Goal: Task Accomplishment & Management: Use online tool/utility

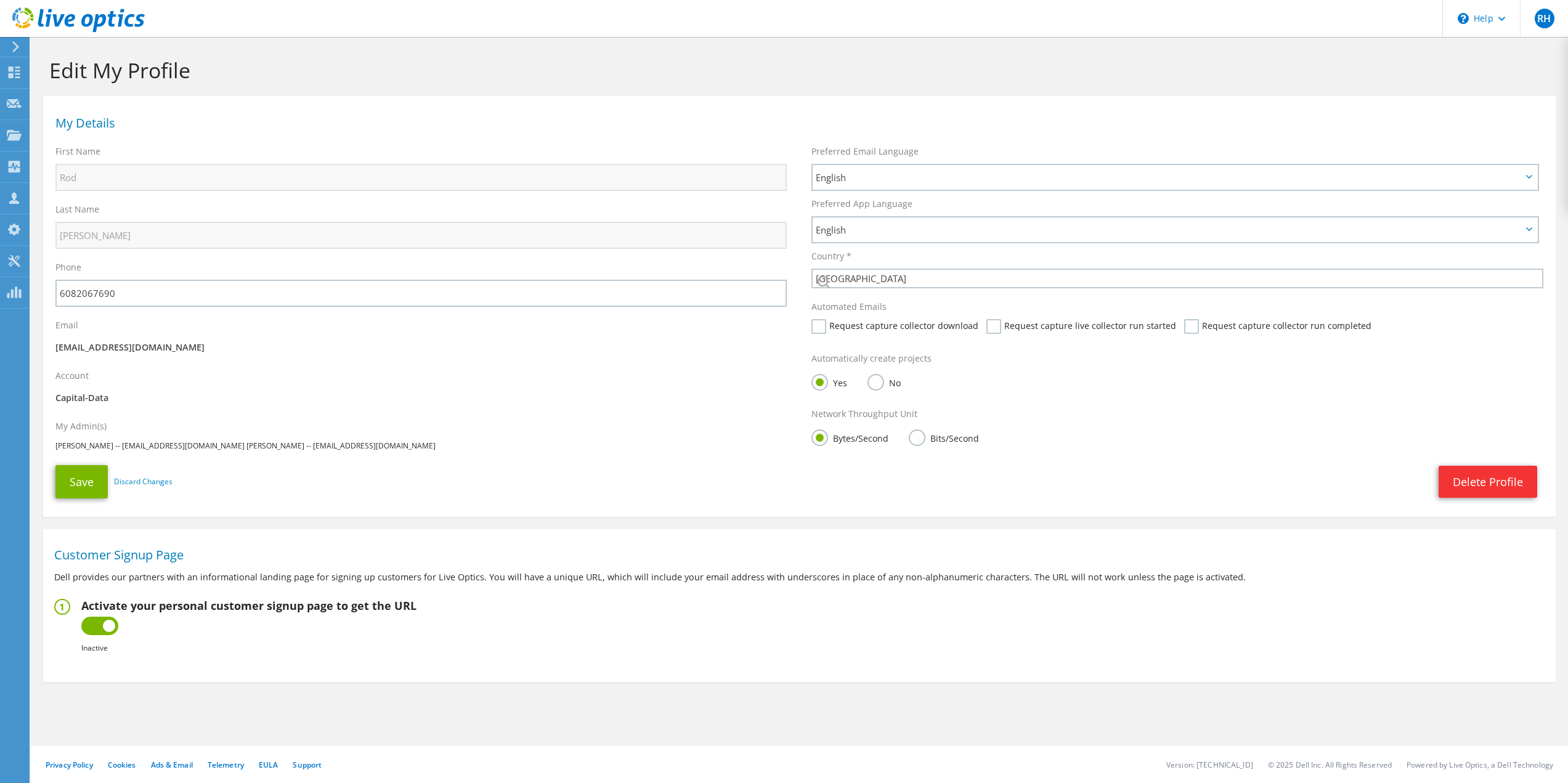
select select "224"
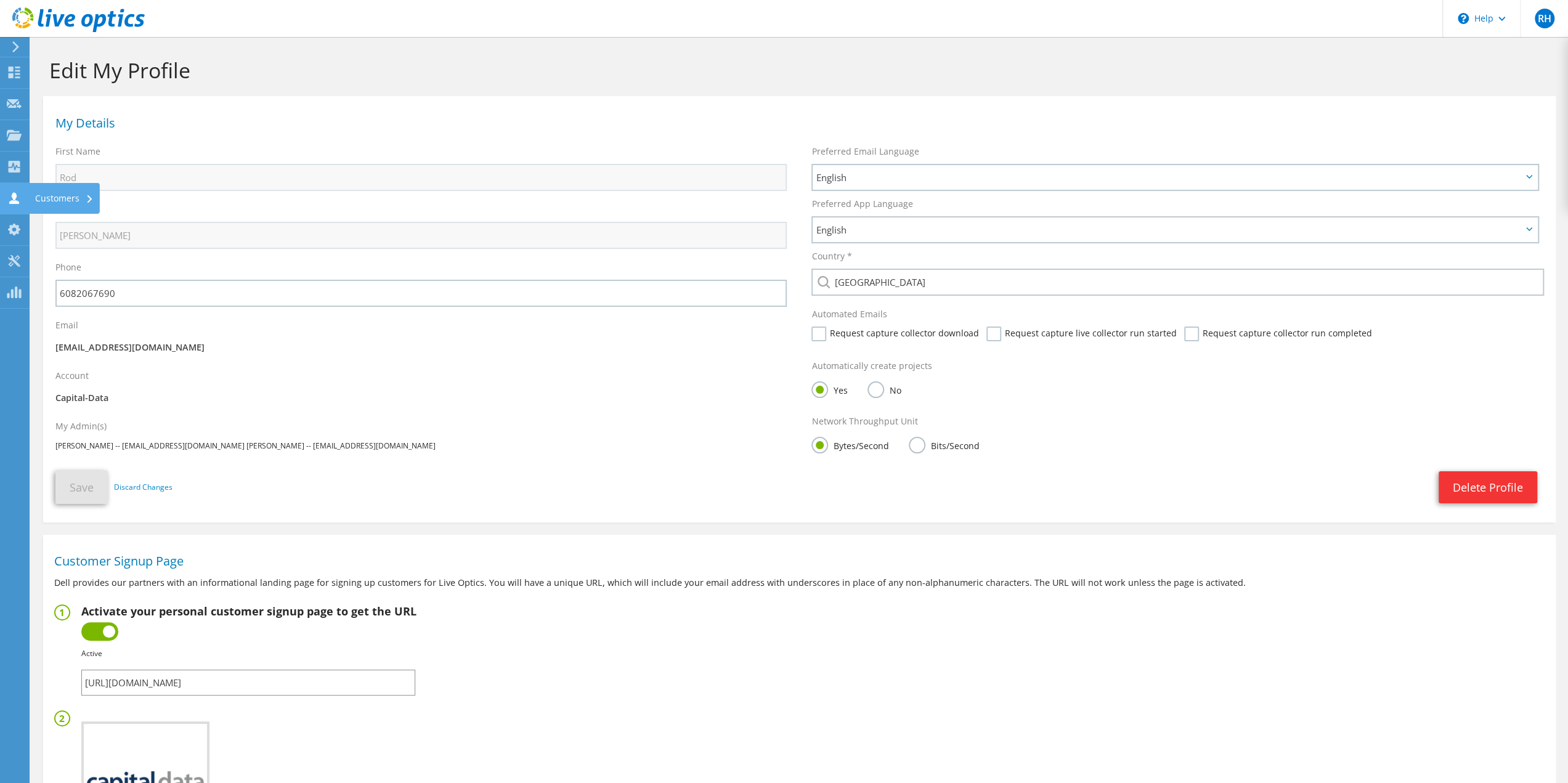
click at [17, 197] on icon at bounding box center [14, 198] width 15 height 11
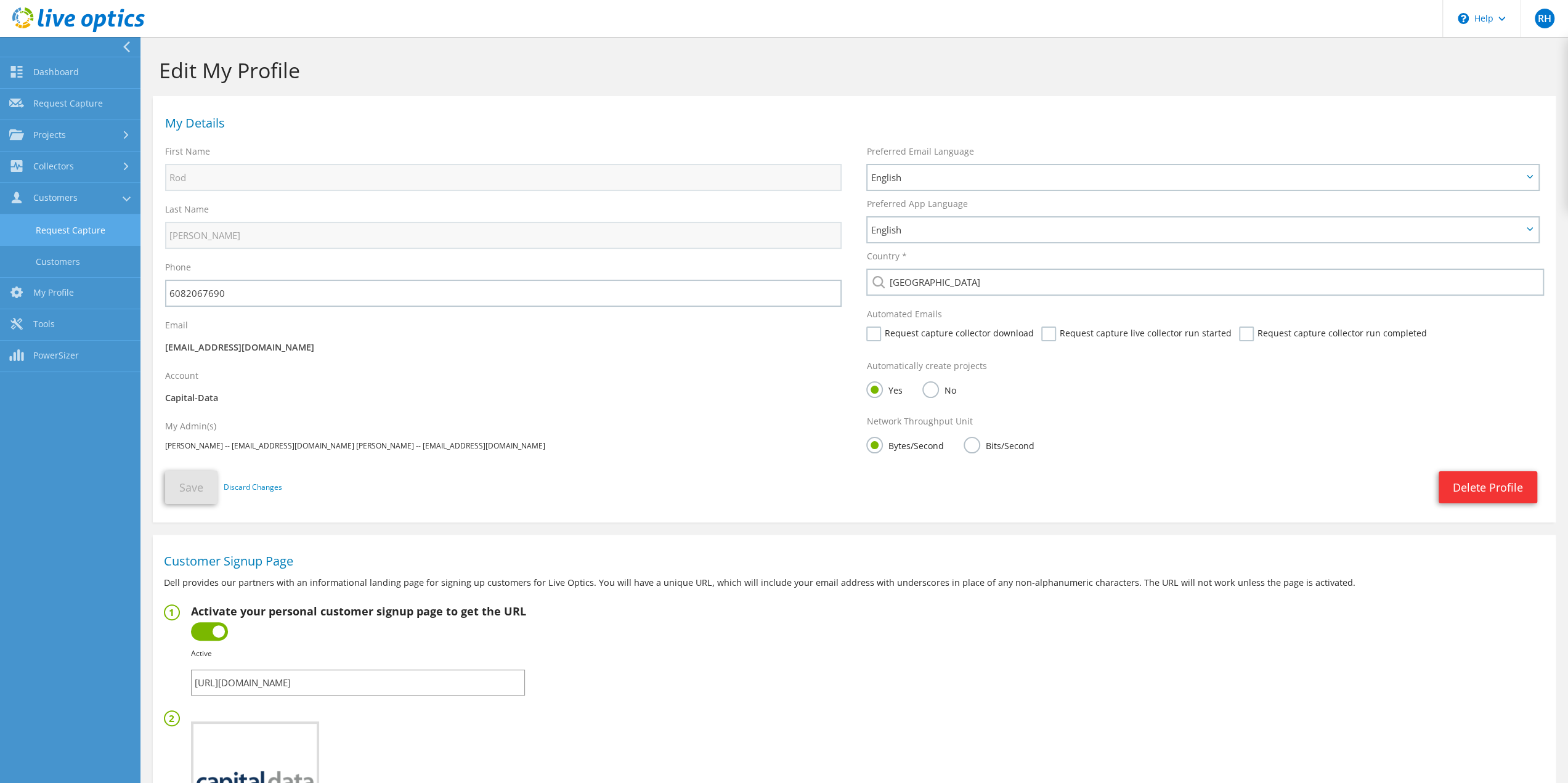
click at [44, 225] on link "Request Capture" at bounding box center [70, 230] width 140 height 31
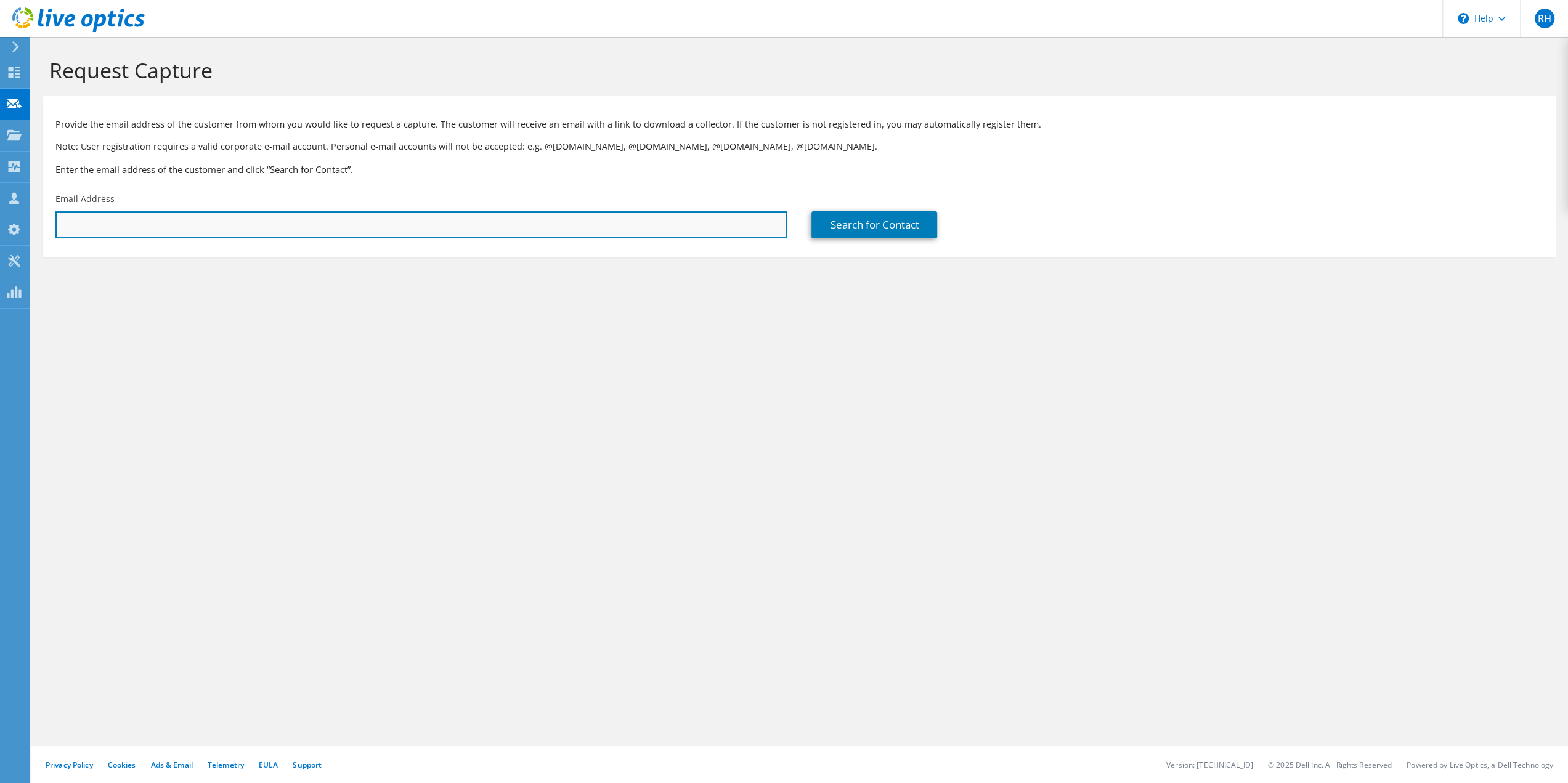
click at [110, 228] on input "text" at bounding box center [421, 225] width 731 height 27
paste input "kturner@kenosha.org"
type input "kturner@kenosha.org"
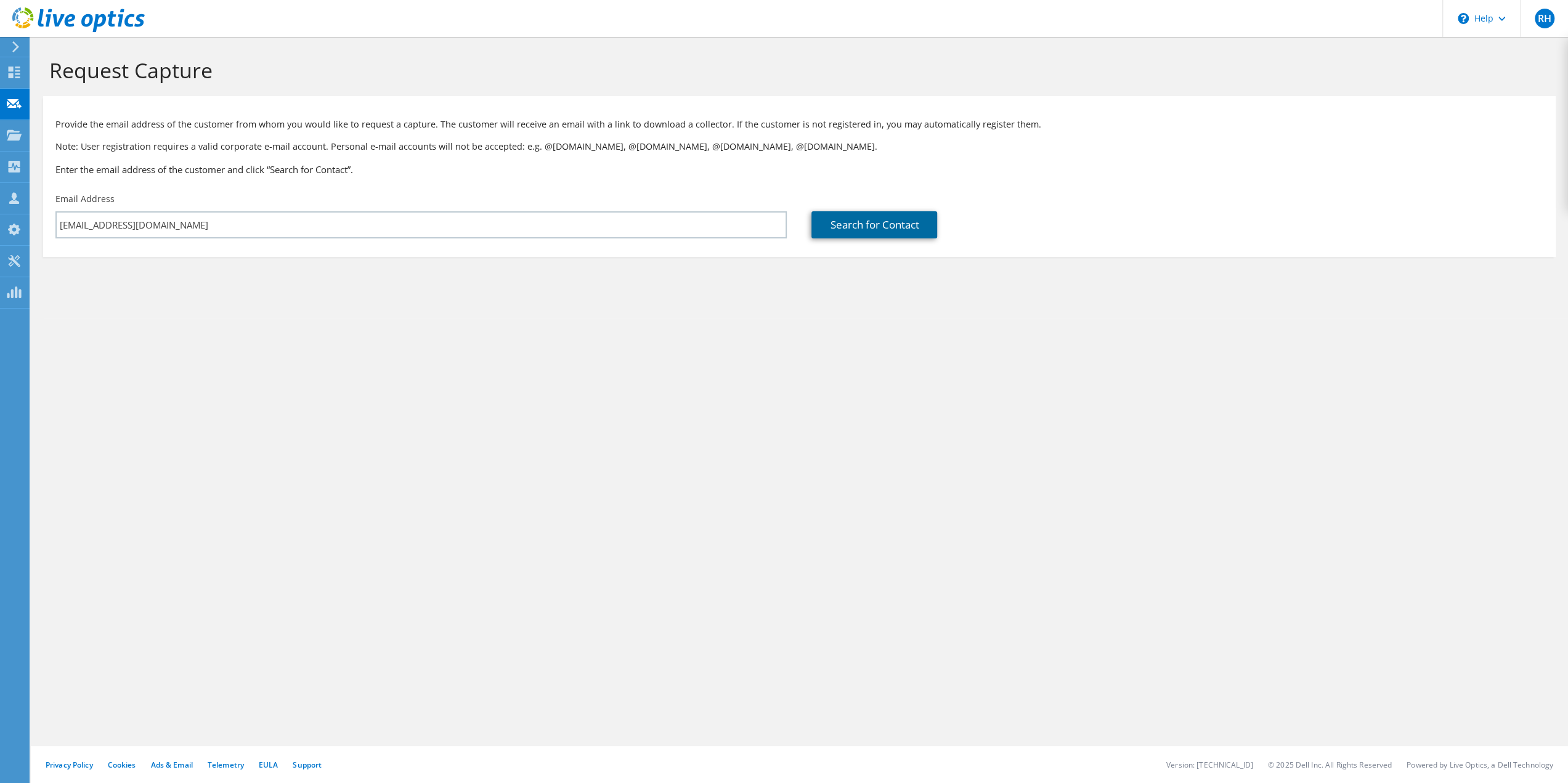
click at [842, 220] on link "Search for Contact" at bounding box center [874, 225] width 126 height 27
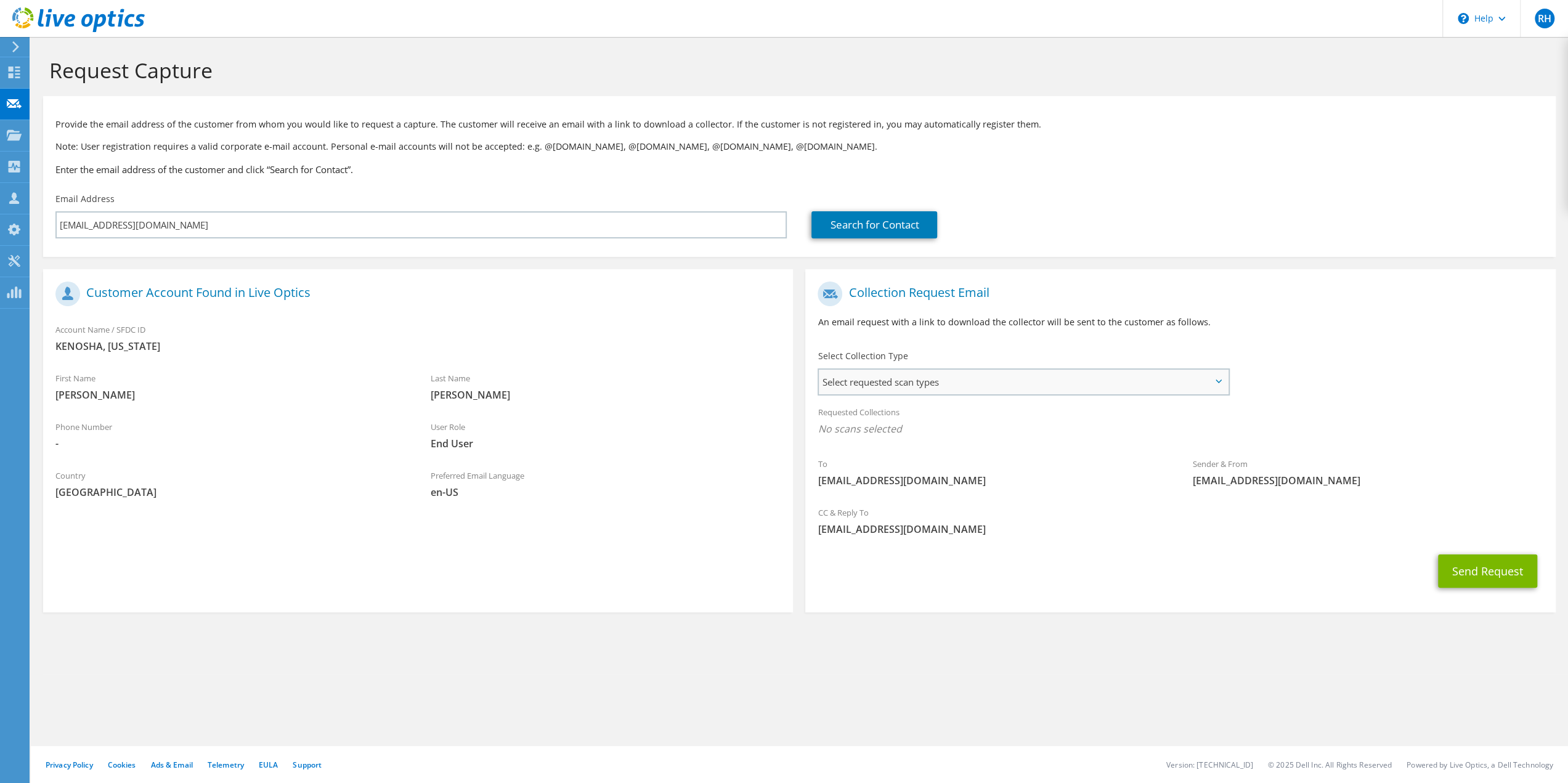
click at [847, 381] on span "Select requested scan types" at bounding box center [1023, 382] width 408 height 25
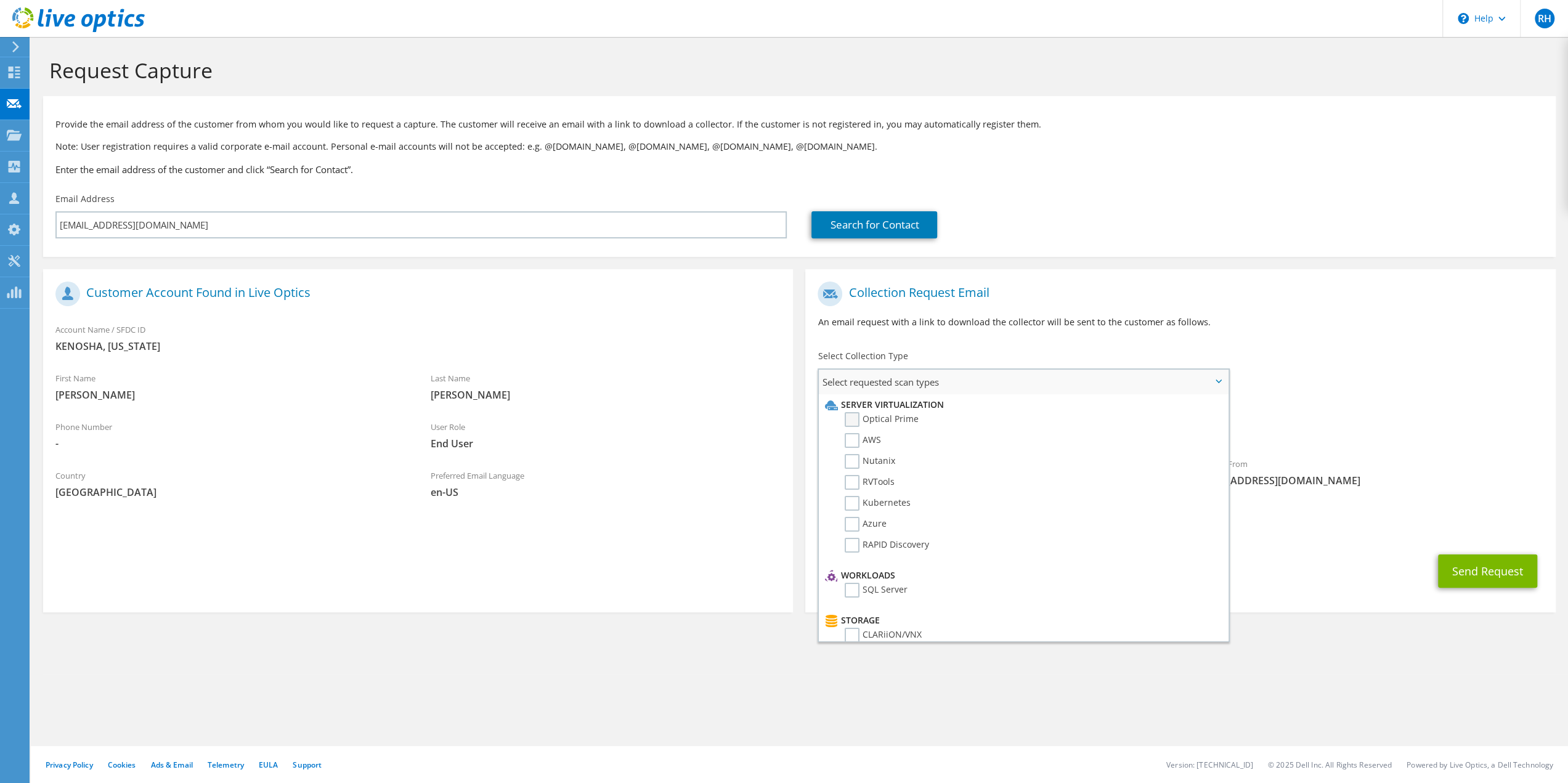
click at [850, 417] on label "Optical Prime" at bounding box center [882, 419] width 74 height 15
click at [0, 0] on input "Optical Prime" at bounding box center [0, 0] width 0 height 0
click at [1488, 576] on button "Send Request" at bounding box center [1487, 575] width 99 height 33
